Goal: Task Accomplishment & Management: Manage account settings

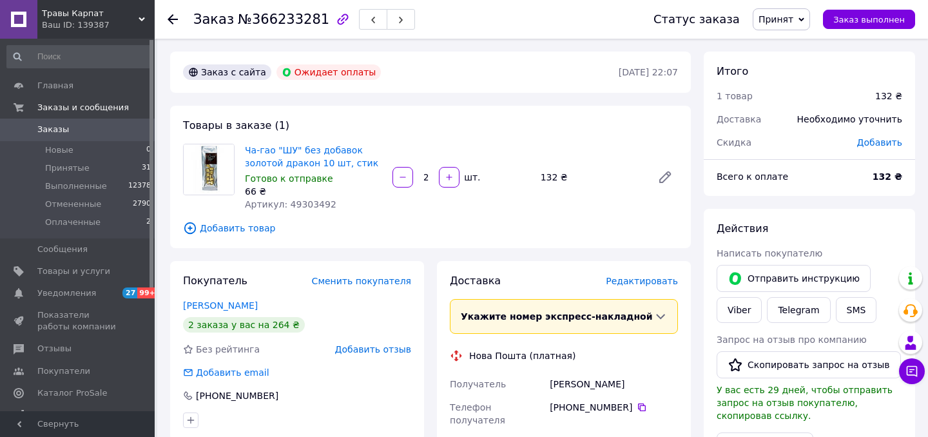
click at [805, 23] on span "Принят" at bounding box center [781, 19] width 57 height 22
click at [777, 70] on li "Отменен" at bounding box center [787, 64] width 68 height 19
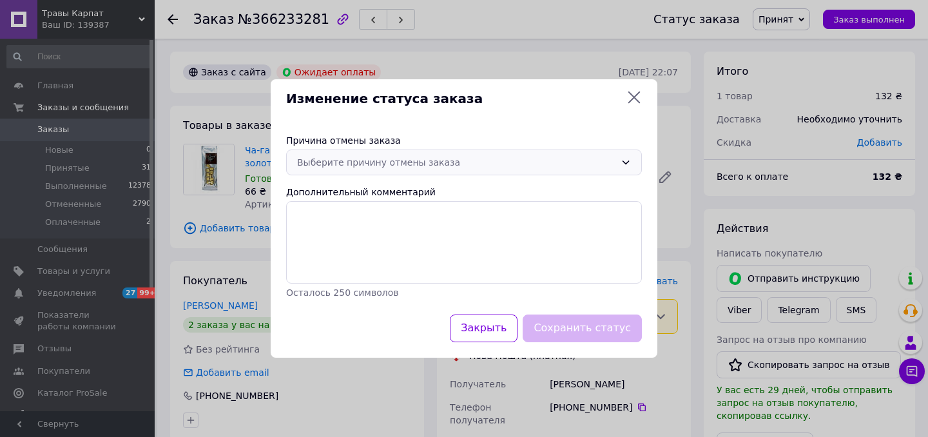
click at [361, 157] on div "Выберите причину отмены заказа" at bounding box center [456, 162] width 318 height 14
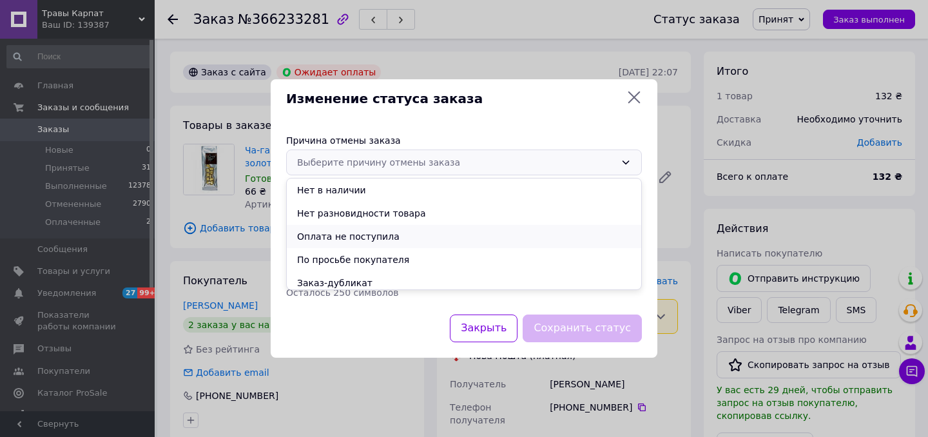
click at [363, 235] on li "Оплата не поступила" at bounding box center [464, 236] width 354 height 23
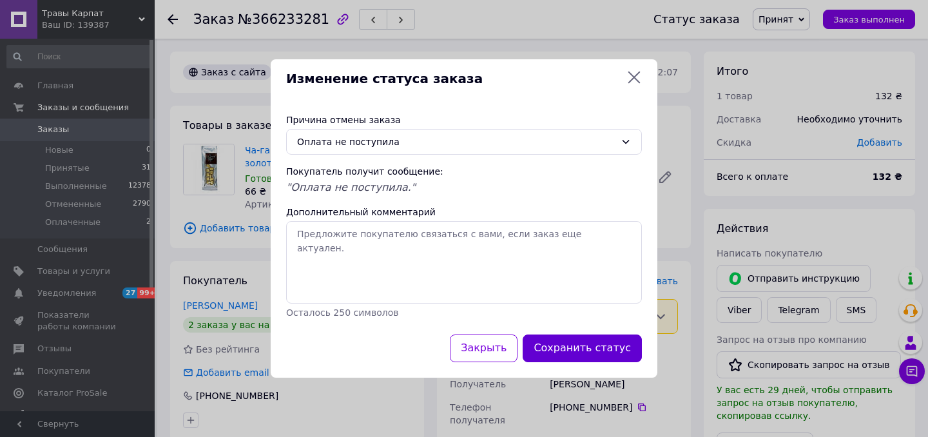
click at [570, 353] on button "Сохранить статус" at bounding box center [582, 348] width 119 height 28
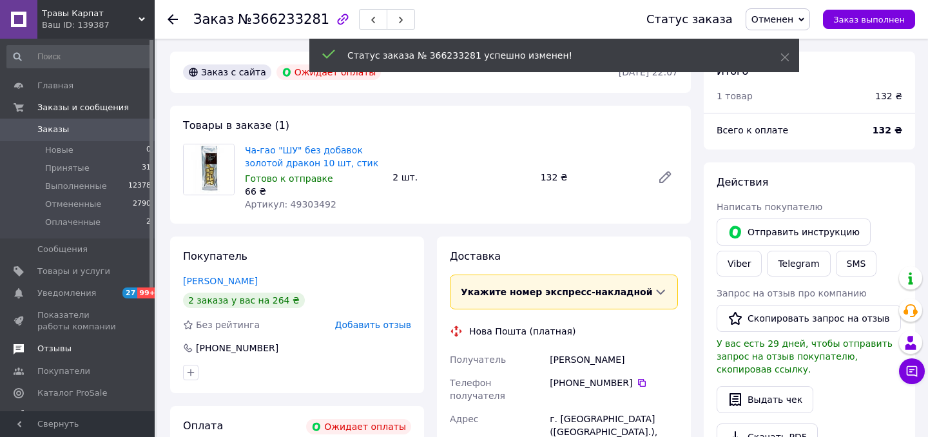
click at [61, 350] on span "Отзывы" at bounding box center [54, 349] width 34 height 12
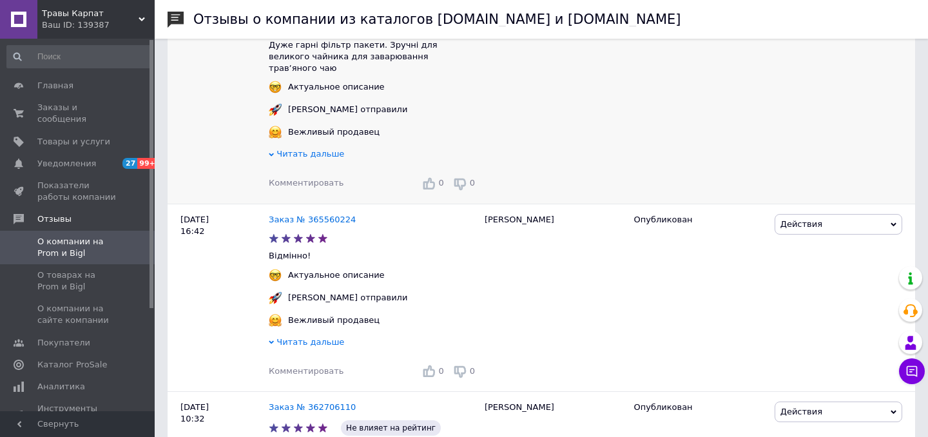
scroll to position [318, 0]
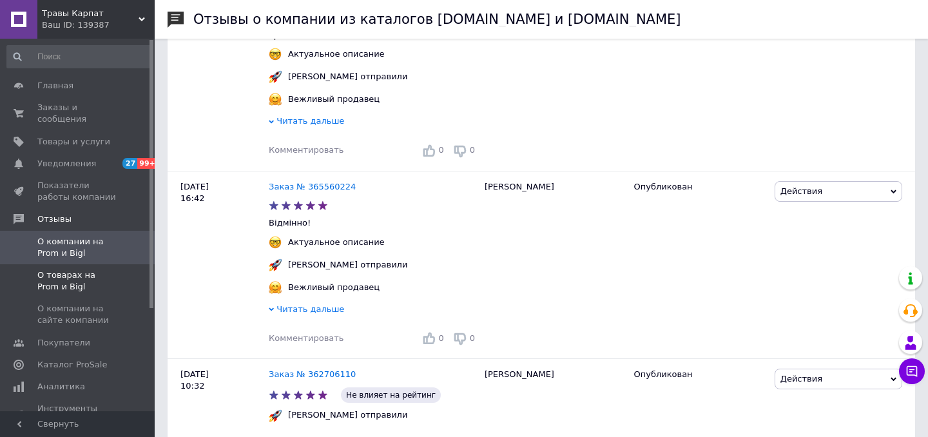
click at [59, 276] on span "О товарах на Prom и Bigl" at bounding box center [78, 280] width 82 height 23
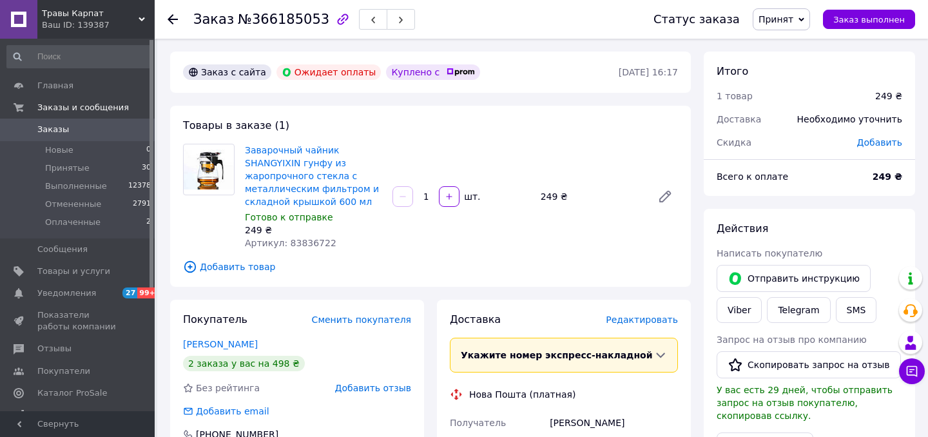
click at [791, 17] on span "Принят" at bounding box center [775, 19] width 35 height 10
click at [787, 66] on li "Отменен" at bounding box center [787, 64] width 68 height 19
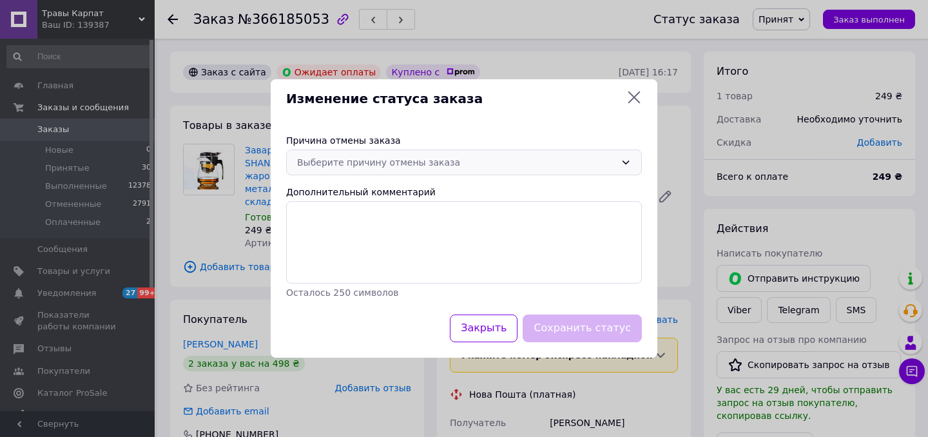
click at [460, 162] on div "Выберите причину отмены заказа" at bounding box center [456, 162] width 318 height 14
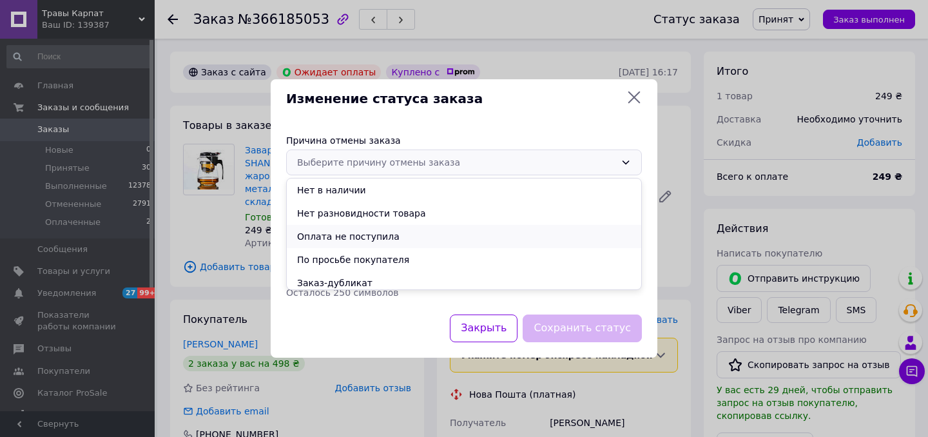
click at [387, 236] on li "Оплата не поступила" at bounding box center [464, 236] width 354 height 23
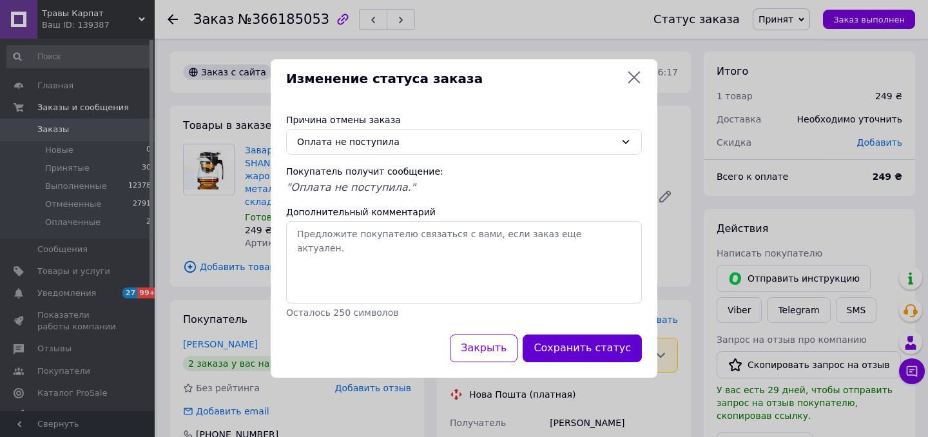
click at [573, 349] on button "Сохранить статус" at bounding box center [582, 348] width 119 height 28
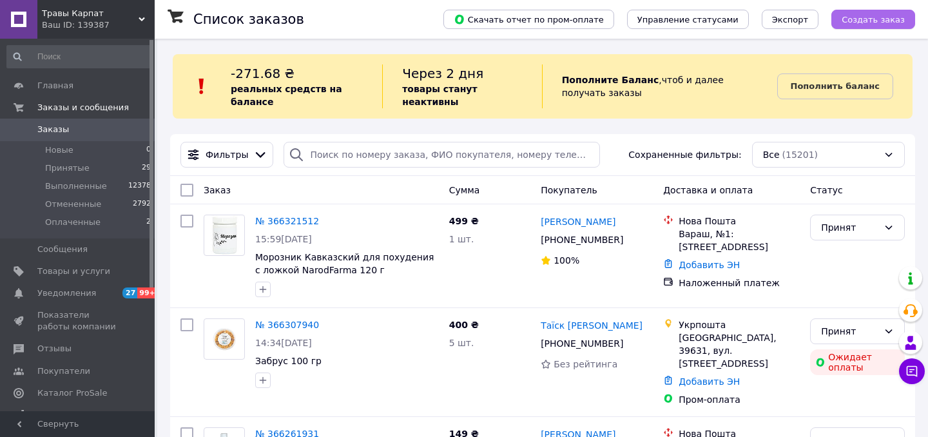
click at [851, 20] on span "Создать заказ" at bounding box center [872, 20] width 63 height 10
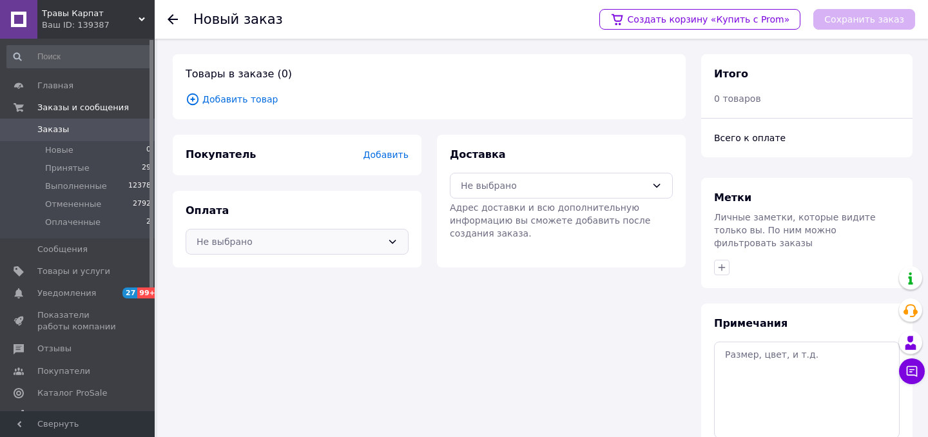
click at [365, 245] on div "Не выбрано" at bounding box center [290, 242] width 186 height 14
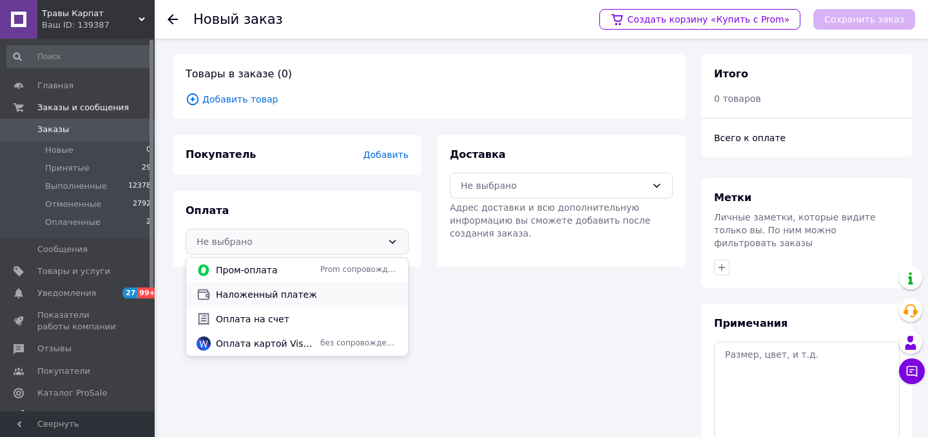
click at [300, 293] on span "Наложенный платеж" at bounding box center [307, 294] width 182 height 13
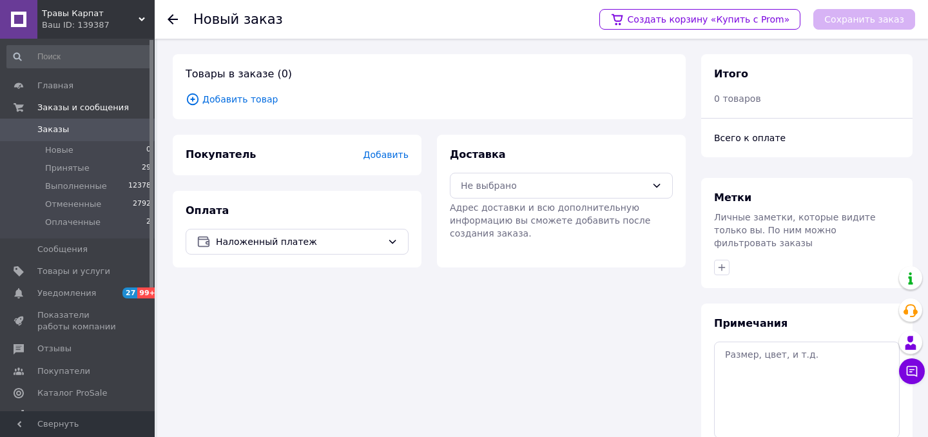
click at [378, 159] on span "Добавить" at bounding box center [385, 154] width 45 height 10
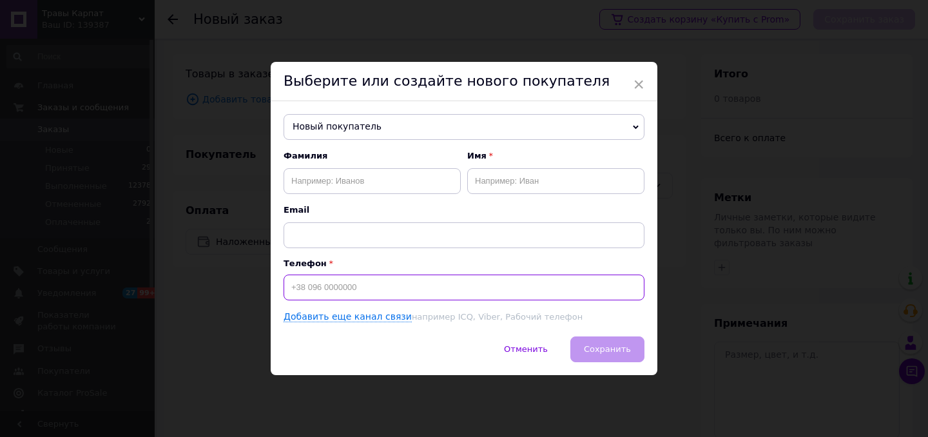
click at [377, 287] on input at bounding box center [463, 287] width 361 height 26
type input "[PHONE_NUMBER]"
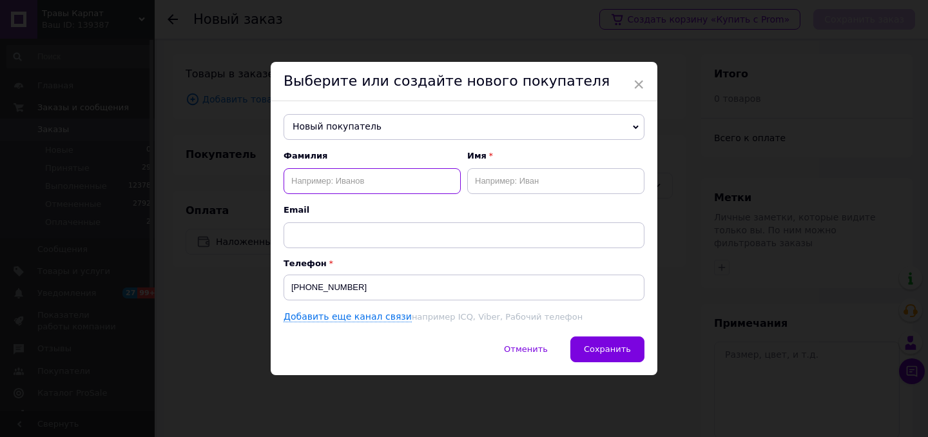
click at [349, 175] on input "text" at bounding box center [371, 181] width 177 height 26
paste input "Копил"
type input "Копил"
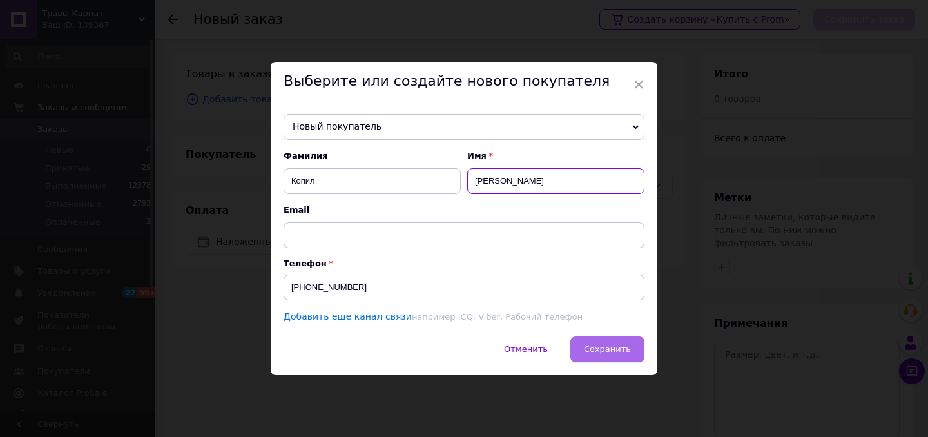
type input "[PERSON_NAME]"
click at [605, 348] on span "Сохранить" at bounding box center [607, 349] width 47 height 10
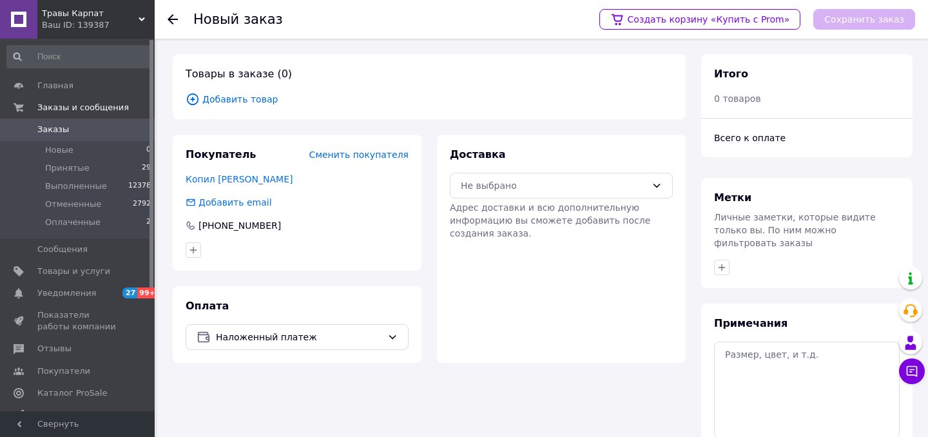
click at [252, 95] on span "Добавить товар" at bounding box center [429, 99] width 487 height 14
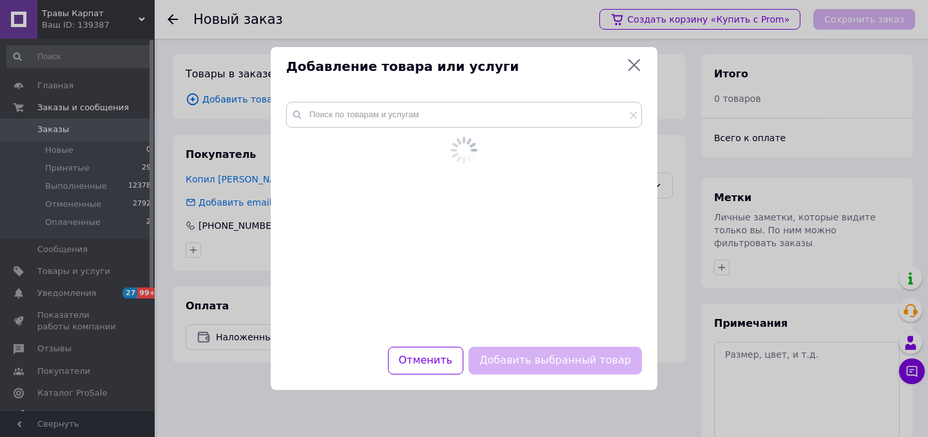
click at [321, 110] on div at bounding box center [464, 216] width 387 height 260
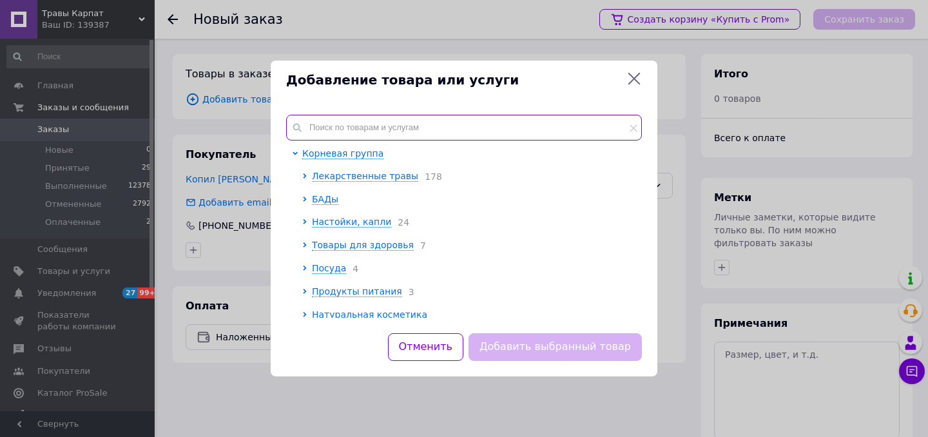
click at [323, 122] on input "text" at bounding box center [464, 128] width 356 height 26
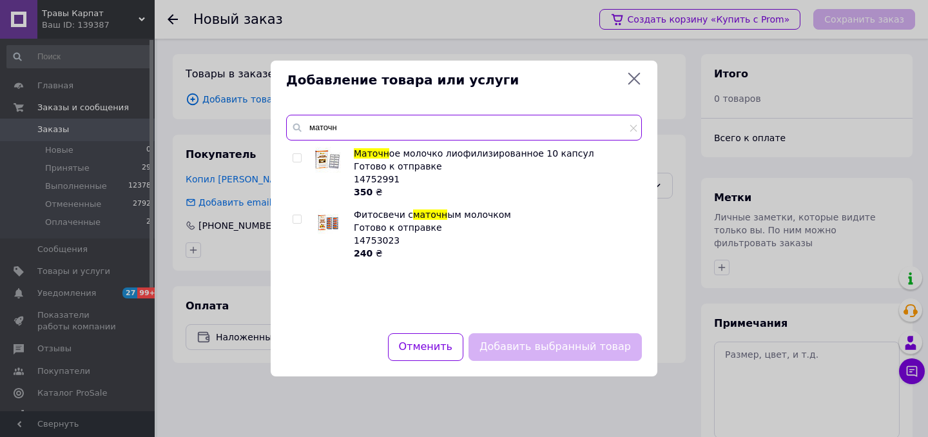
type input "маточн"
click at [295, 218] on input "checkbox" at bounding box center [297, 219] width 8 height 8
checkbox input "true"
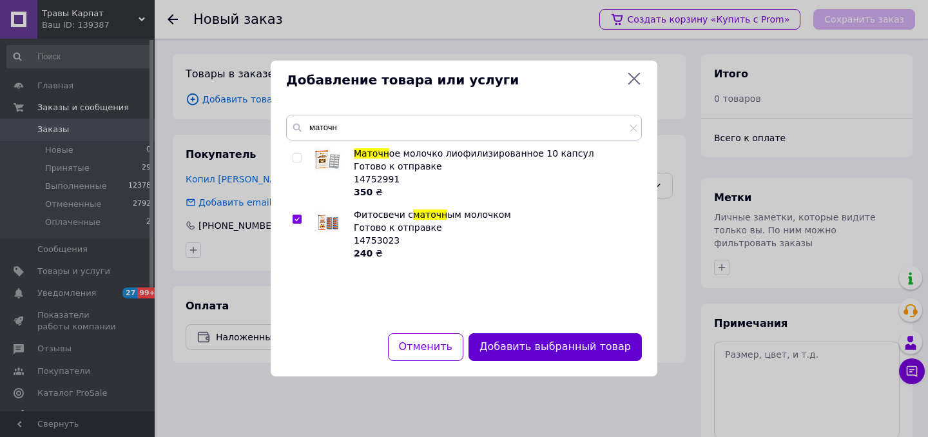
click at [582, 342] on button "Добавить выбранный товар" at bounding box center [554, 347] width 173 height 28
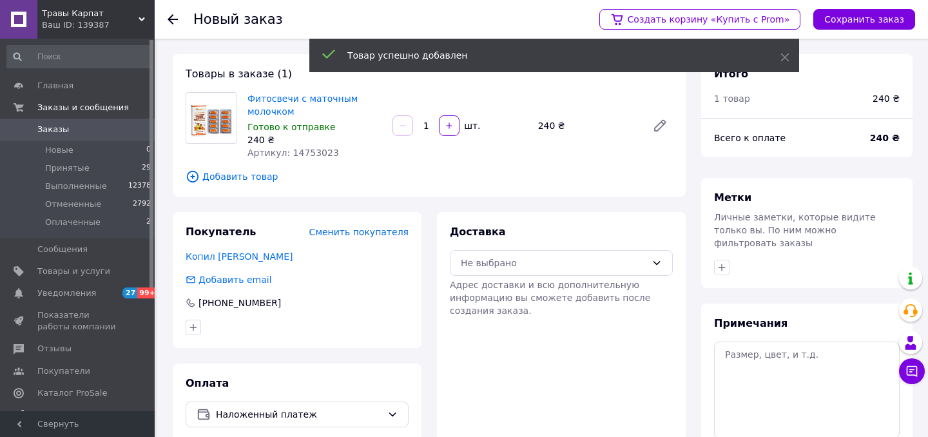
click at [547, 247] on div "Доставка Не выбрано Адрес доставки и всю дополнительную информацию вы сможете д…" at bounding box center [561, 271] width 223 height 92
click at [546, 267] on div "Не выбрано" at bounding box center [554, 263] width 186 height 14
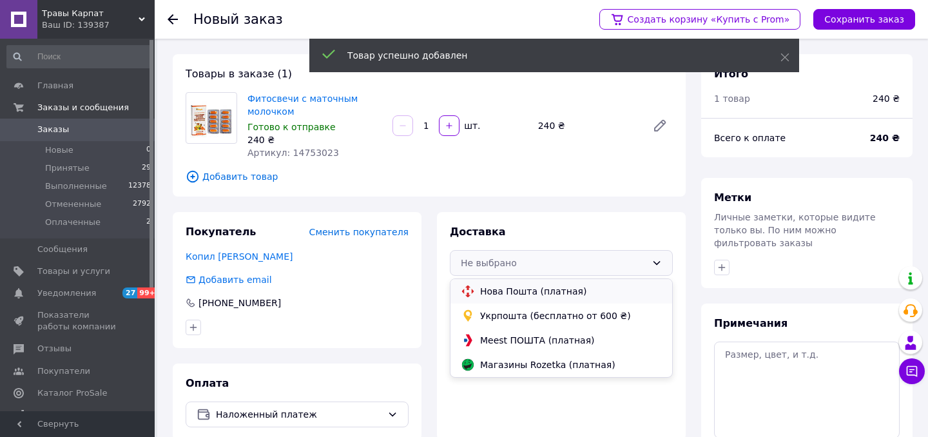
click at [535, 287] on span "Нова Пошта (платная)" at bounding box center [571, 291] width 182 height 13
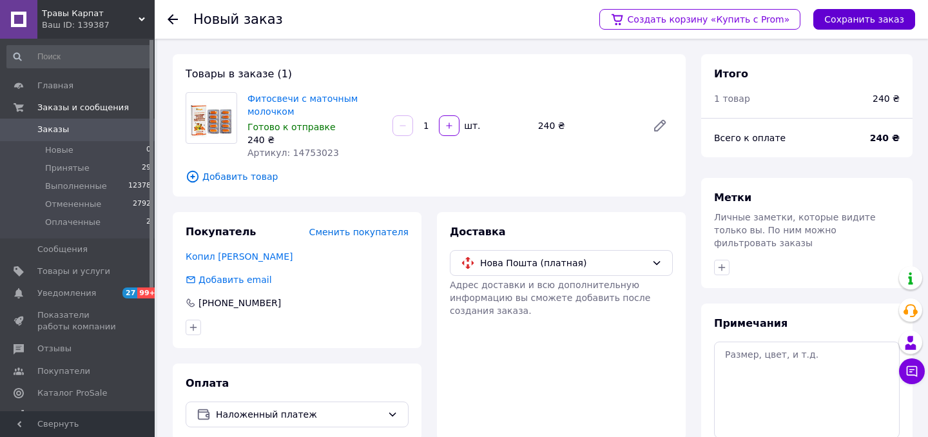
click at [859, 17] on button "Сохранить заказ" at bounding box center [864, 19] width 102 height 21
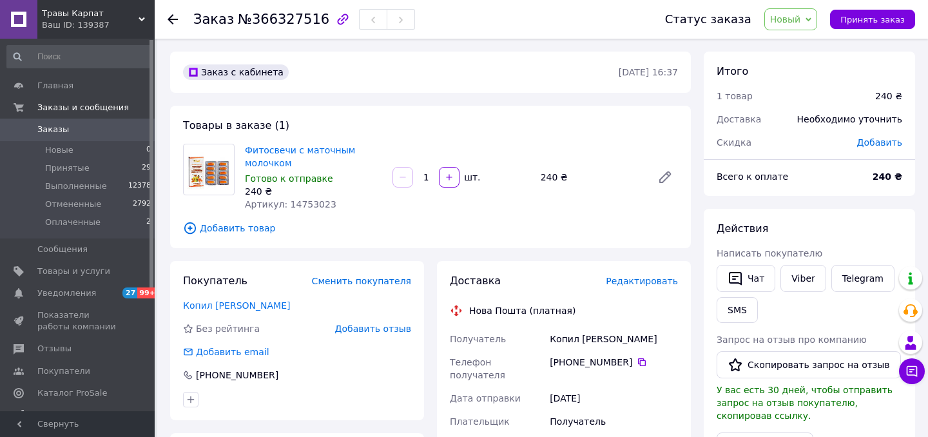
click at [665, 281] on span "Редактировать" at bounding box center [642, 281] width 72 height 10
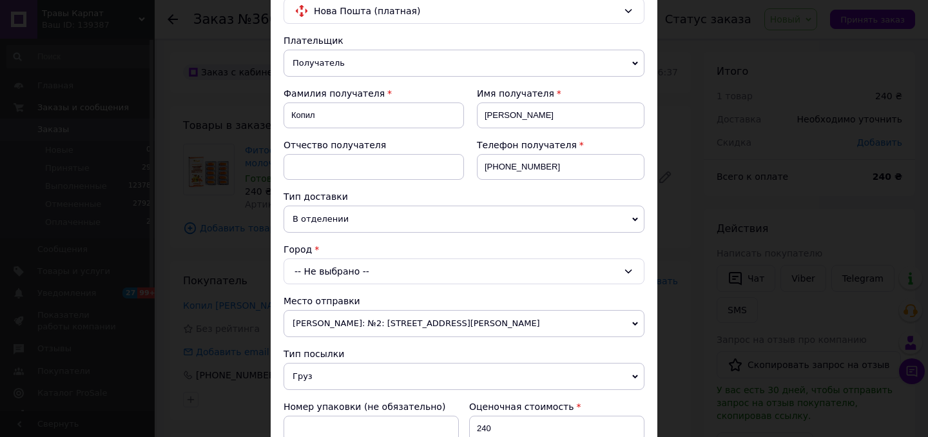
scroll to position [174, 0]
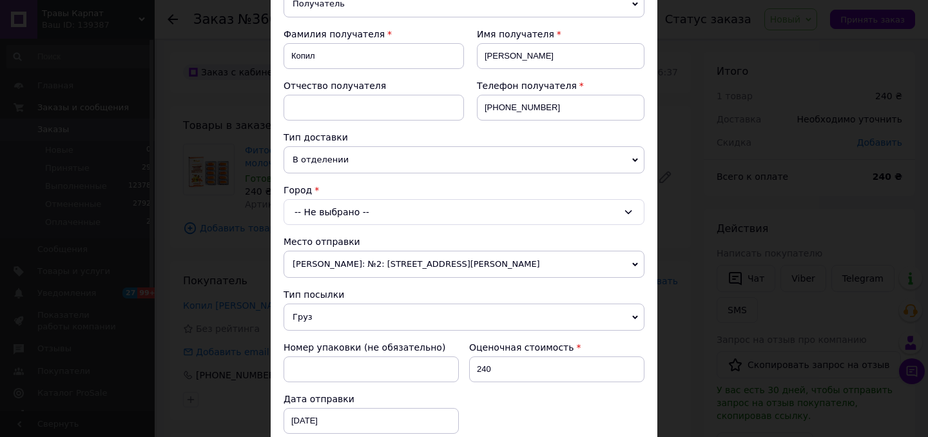
click at [341, 207] on div "-- Не выбрано --" at bounding box center [463, 212] width 361 height 26
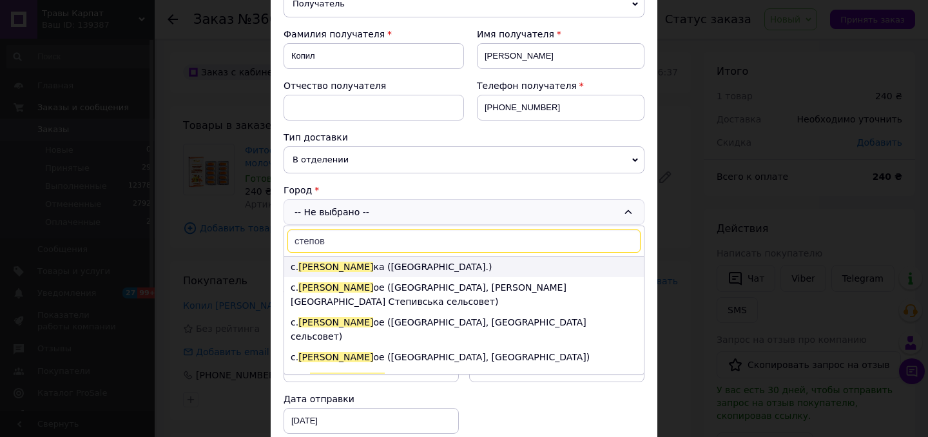
type input "степов"
click at [359, 265] on li "с. Степов ка ([GEOGRAPHIC_DATA].)" at bounding box center [464, 266] width 360 height 21
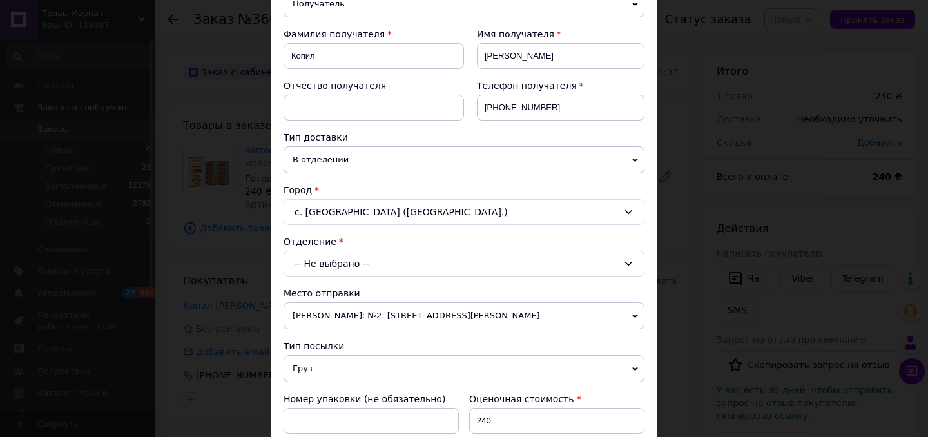
click at [340, 260] on div "-- Не выбрано --" at bounding box center [463, 264] width 361 height 26
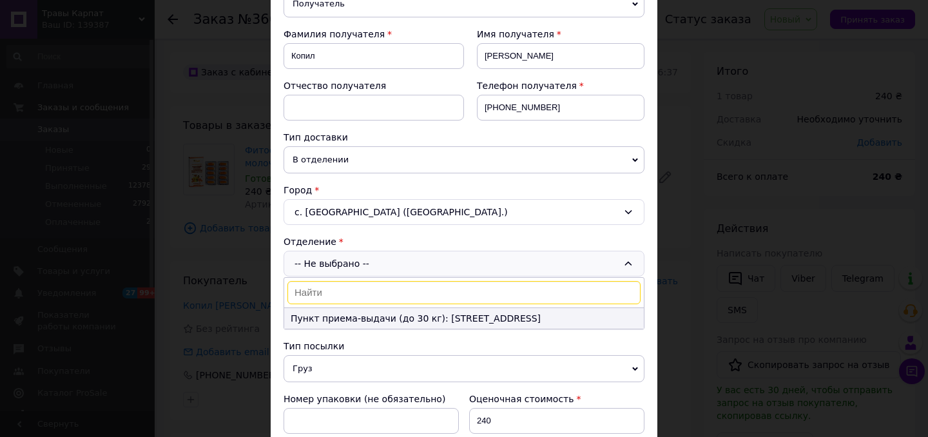
click at [358, 321] on li "Пункт приема-выдачи (до 30 кг): [STREET_ADDRESS]" at bounding box center [464, 318] width 360 height 21
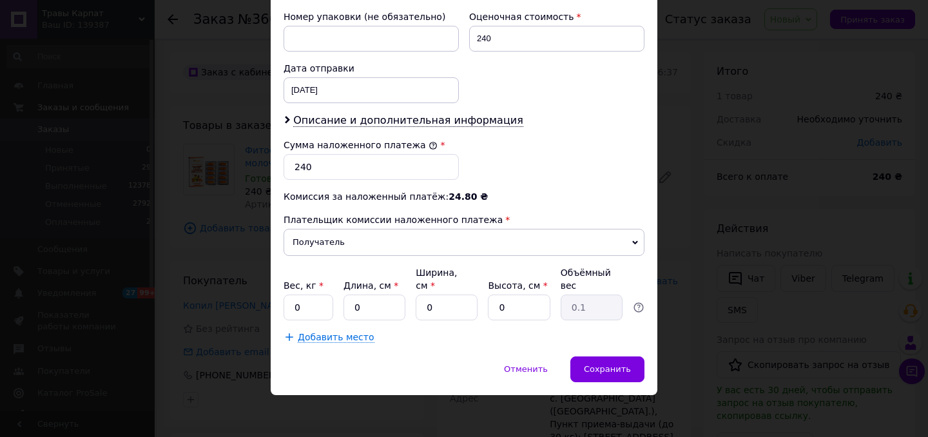
scroll to position [559, 0]
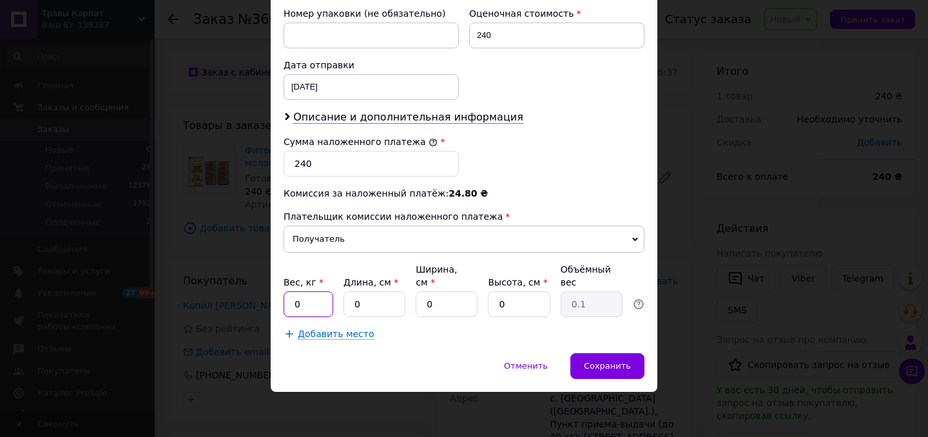
click at [309, 303] on input "0" at bounding box center [308, 304] width 50 height 26
type input "0.1"
type input "10"
type input "20"
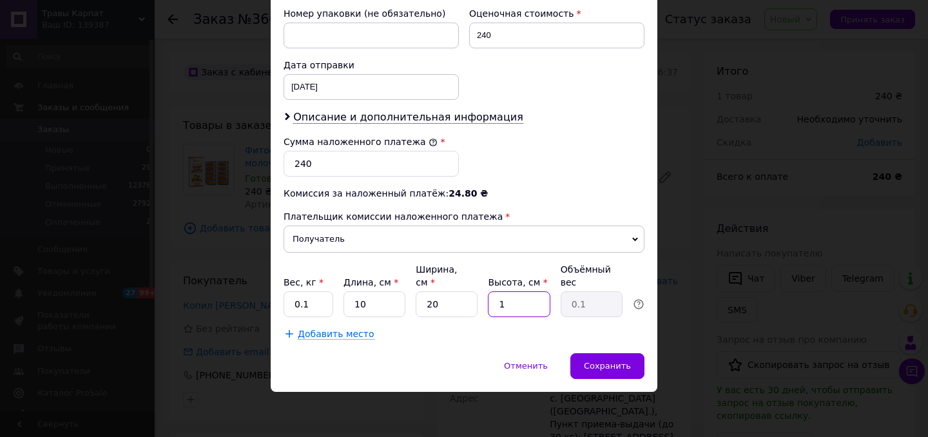
type input "10"
type input "0.5"
type input "10"
click at [604, 363] on span "Сохранить" at bounding box center [607, 366] width 47 height 10
